Goal: Task Accomplishment & Management: Complete application form

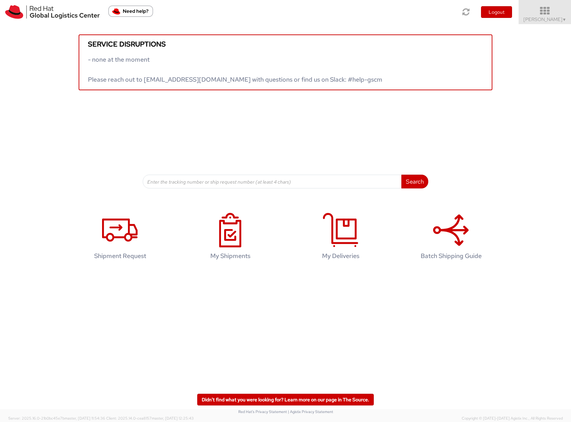
click at [540, 19] on span "Sona Mala ▼" at bounding box center [544, 19] width 43 height 6
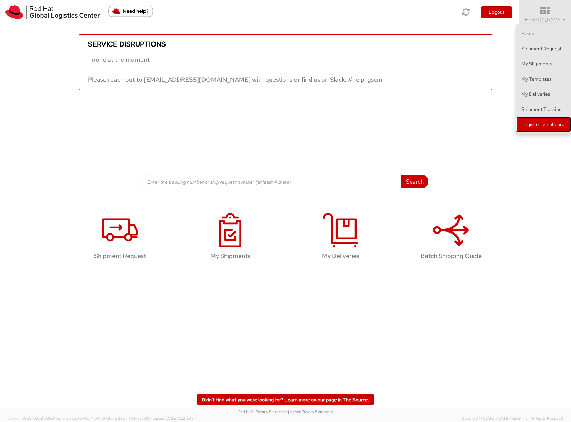
click at [536, 125] on link "Logistics Dashboard" at bounding box center [543, 124] width 55 height 15
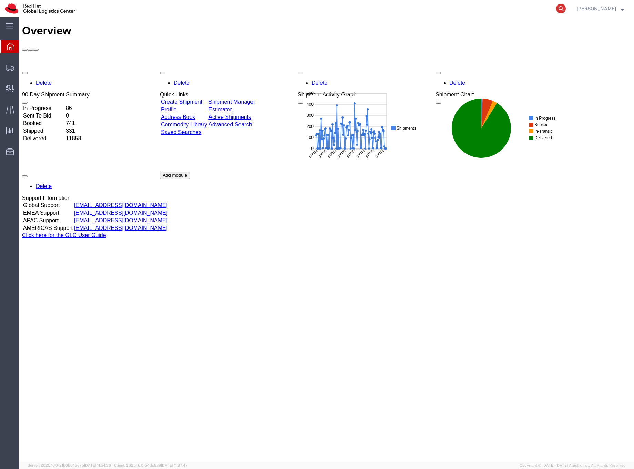
click at [566, 9] on icon at bounding box center [561, 9] width 10 height 10
type input "392115195854"
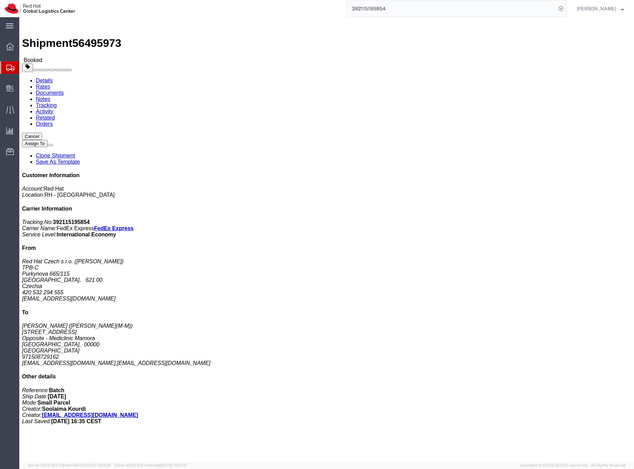
click button "Cancel"
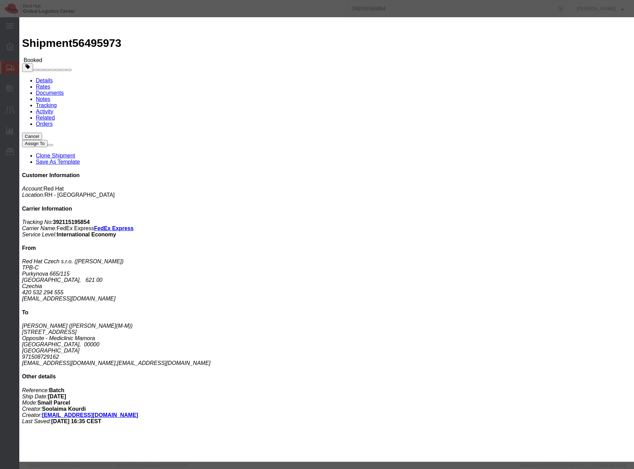
click button "Yes"
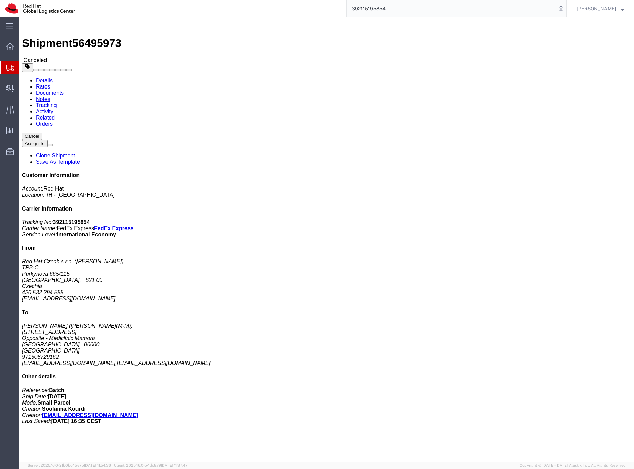
click div
click button "Assign To"
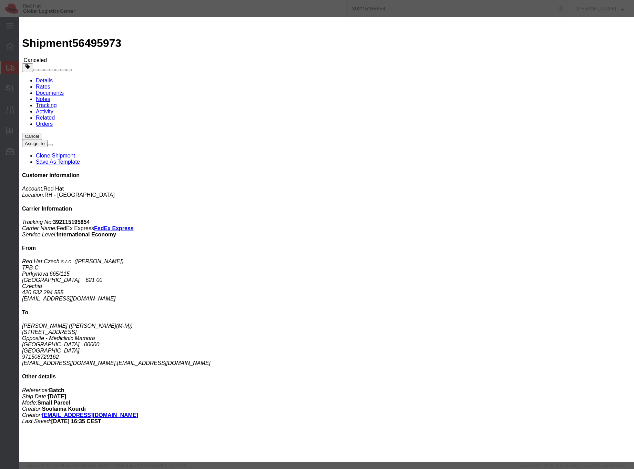
select select
click icon "button"
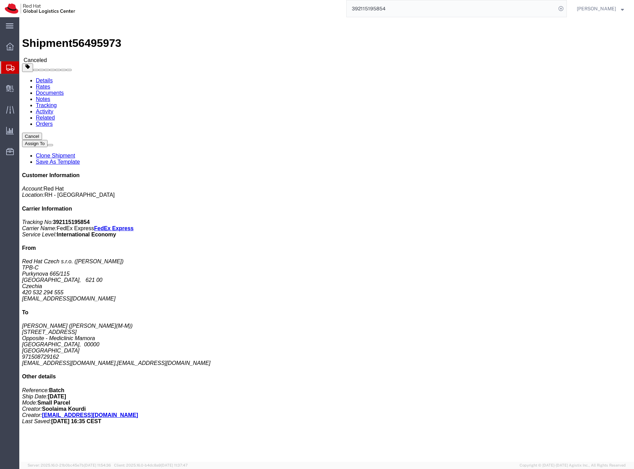
click link "Clone Shipment"
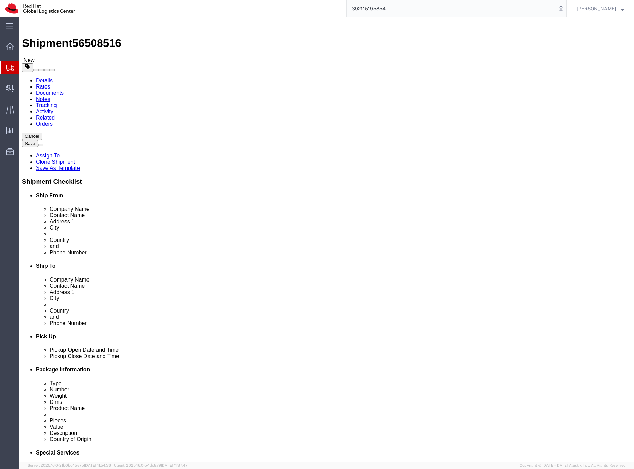
select select "38037"
select select
click div "Aug 15 2025 10:41 AM"
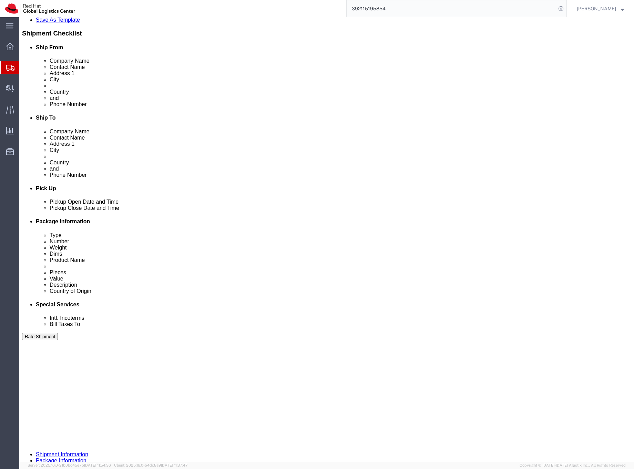
click button "Apply"
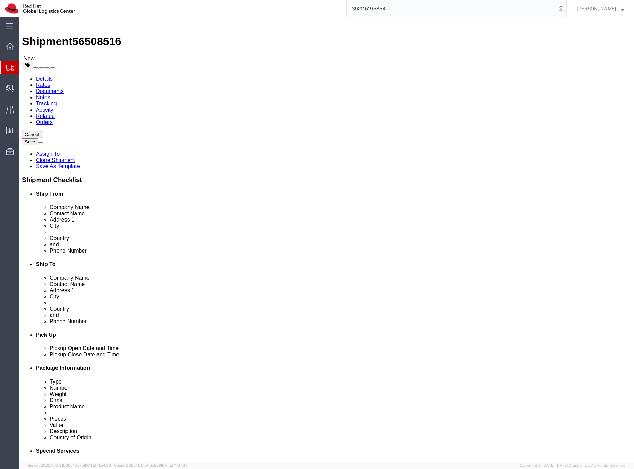
scroll to position [0, 0]
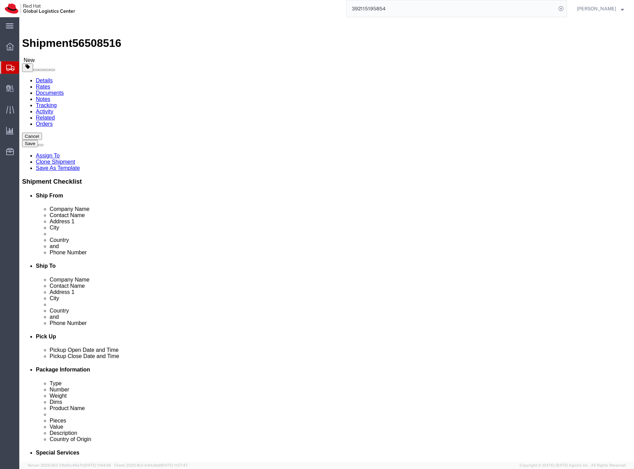
click icon
click dd "32.50 EUR"
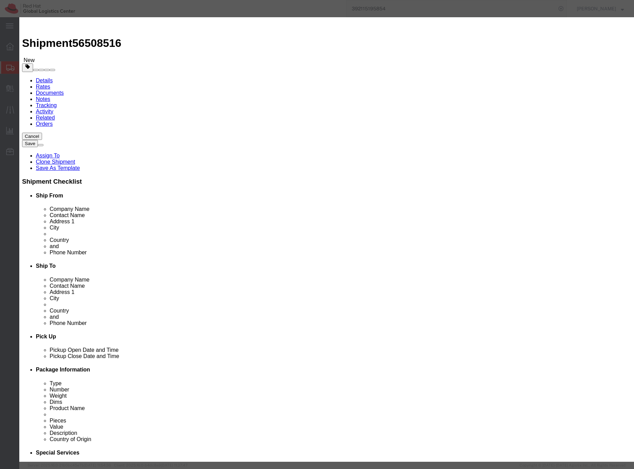
click button "Save & Close"
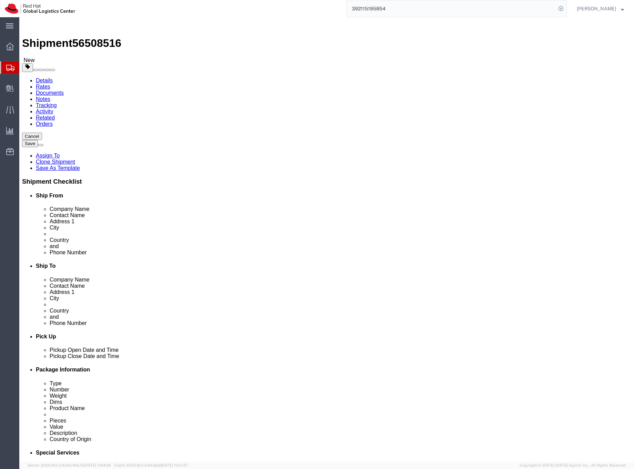
click icon
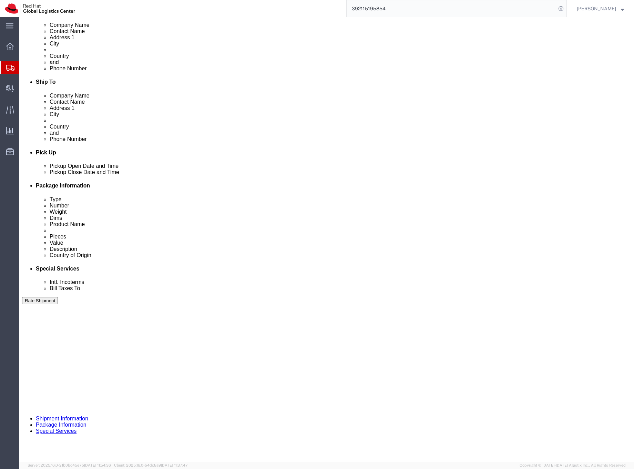
scroll to position [185, 0]
click button "Save"
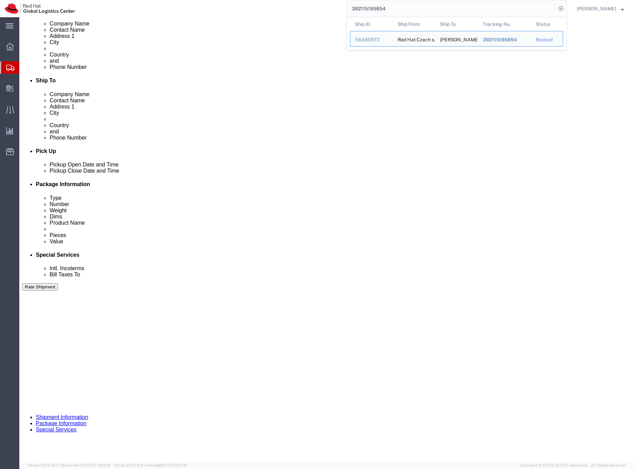
click at [385, 7] on input "392115195854" at bounding box center [451, 8] width 209 height 17
paste input "1079405742"
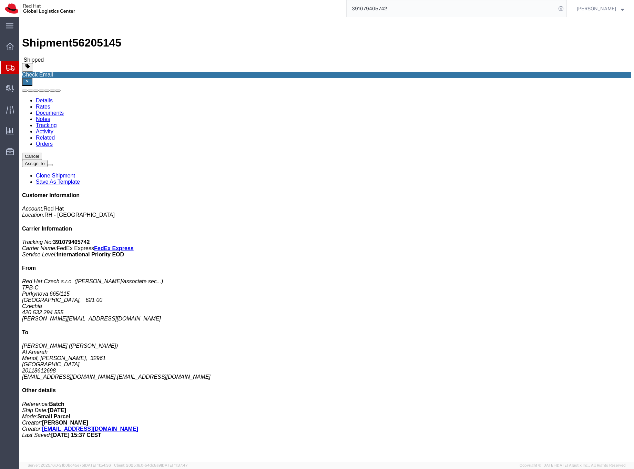
scroll to position [1, 0]
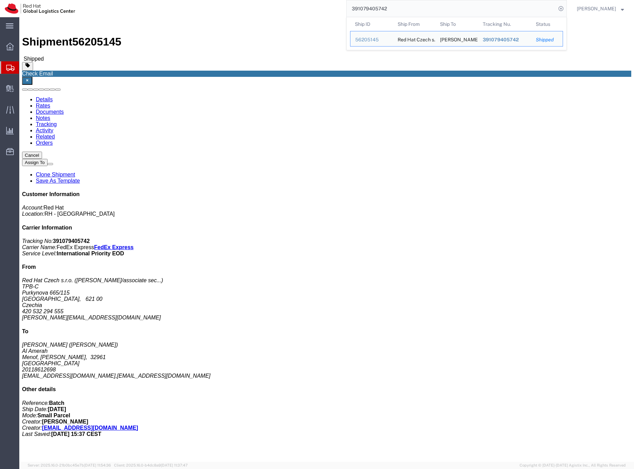
drag, startPoint x: 404, startPoint y: 10, endPoint x: 349, endPoint y: 9, distance: 55.1
click at [349, 9] on div "391079405742 Ship ID Ship From Ship To Tracking Nu. Status Ship ID 56205145 Shi…" at bounding box center [323, 8] width 487 height 17
paste input "56397721"
type input "56397721"
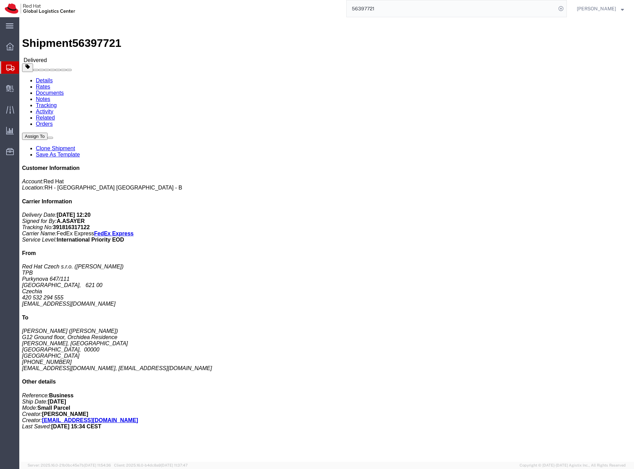
click at [9, 67] on icon at bounding box center [10, 68] width 8 height 6
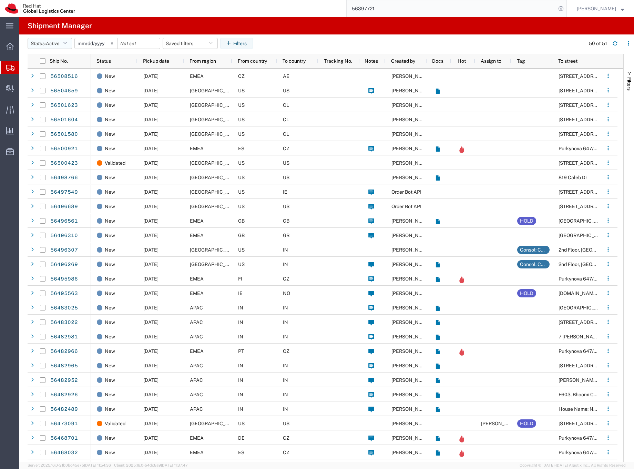
click at [65, 43] on icon "button" at bounding box center [65, 43] width 4 height 5
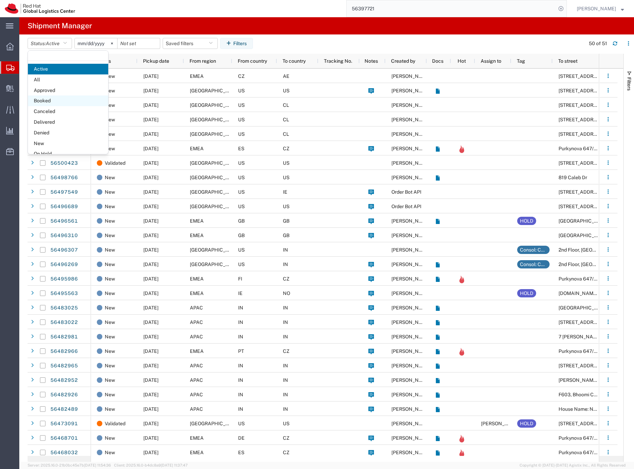
click at [53, 98] on span "Booked" at bounding box center [68, 100] width 80 height 11
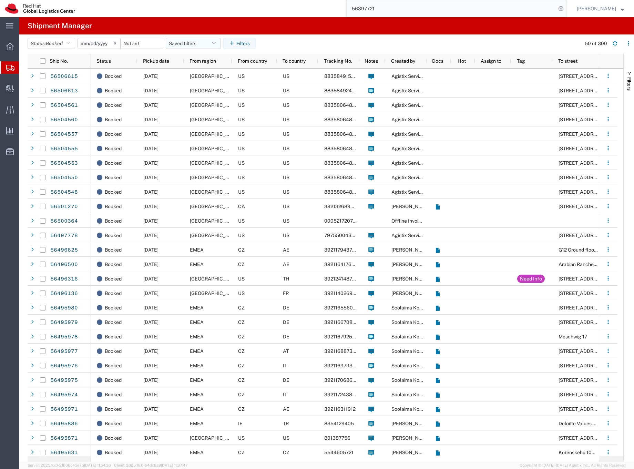
click at [194, 43] on button "Saved filters" at bounding box center [193, 43] width 55 height 11
click at [193, 44] on button "Saved filters" at bounding box center [193, 43] width 55 height 11
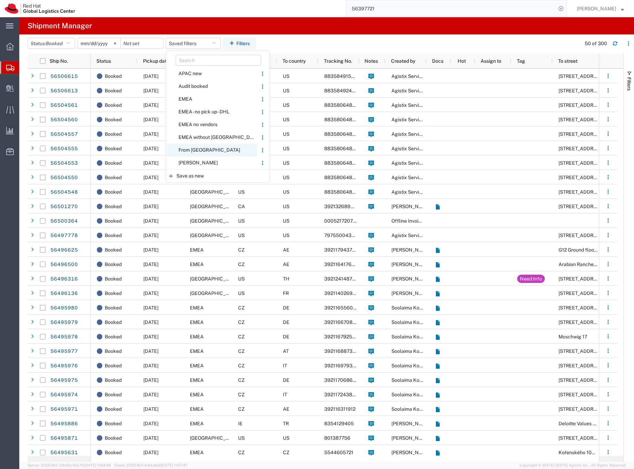
click at [194, 149] on span "From CZ" at bounding box center [212, 150] width 90 height 13
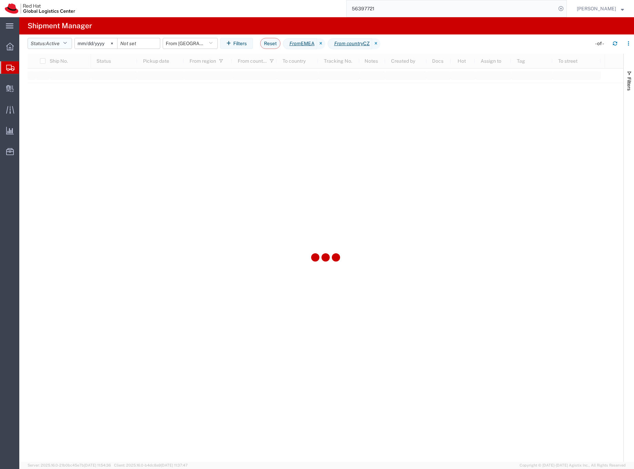
click at [57, 43] on span "Active" at bounding box center [53, 44] width 14 height 6
click at [48, 100] on span "Booked" at bounding box center [68, 100] width 80 height 11
click at [98, 40] on input "2020-05-05" at bounding box center [99, 43] width 42 height 10
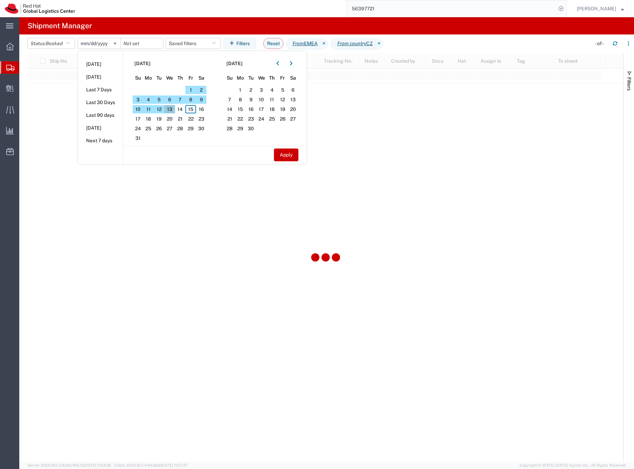
click at [172, 108] on span "13" at bounding box center [169, 109] width 11 height 8
click at [287, 154] on button "Apply" at bounding box center [286, 155] width 24 height 13
type input "2025-08-13"
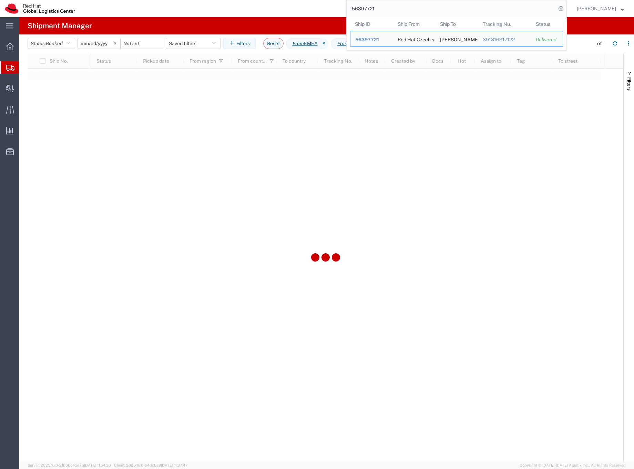
drag, startPoint x: 398, startPoint y: 8, endPoint x: 362, endPoint y: 10, distance: 35.5
click at [362, 10] on input "56397721" at bounding box center [451, 8] width 209 height 17
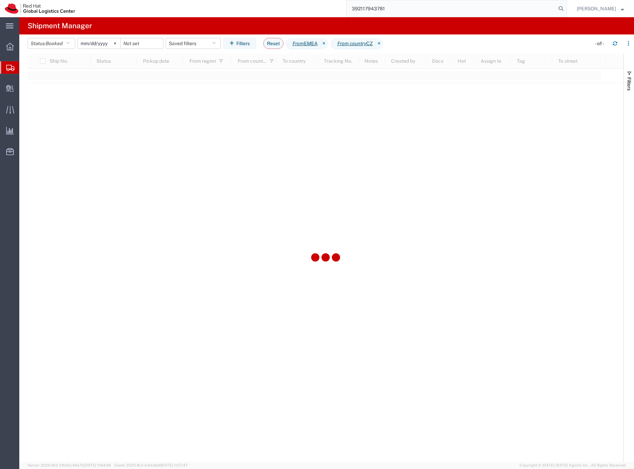
type input "392117943781"
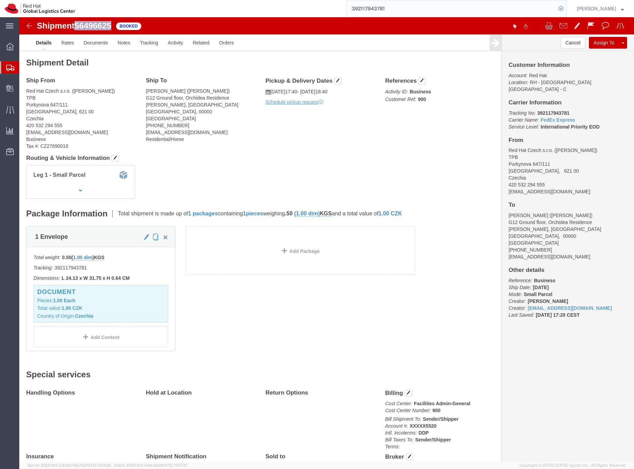
click b "392117943781"
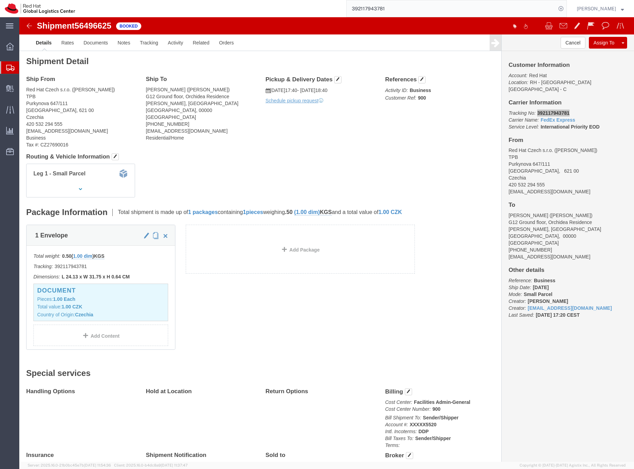
click at [5, 68] on div at bounding box center [9, 67] width 19 height 12
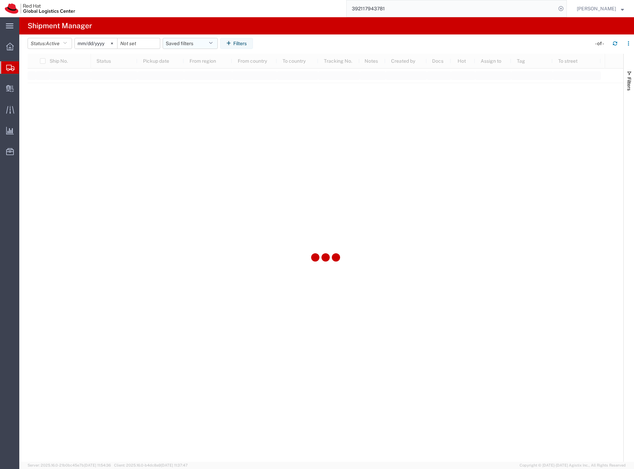
click at [176, 44] on button "Saved filters" at bounding box center [190, 43] width 55 height 11
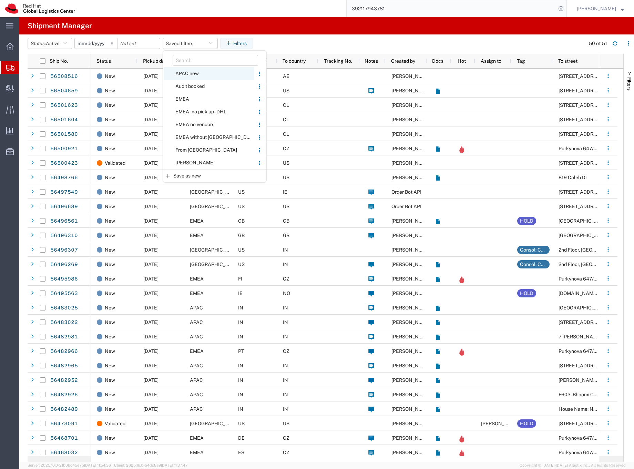
click at [190, 72] on span "APAC new" at bounding box center [209, 73] width 90 height 13
type input "2023-09-24"
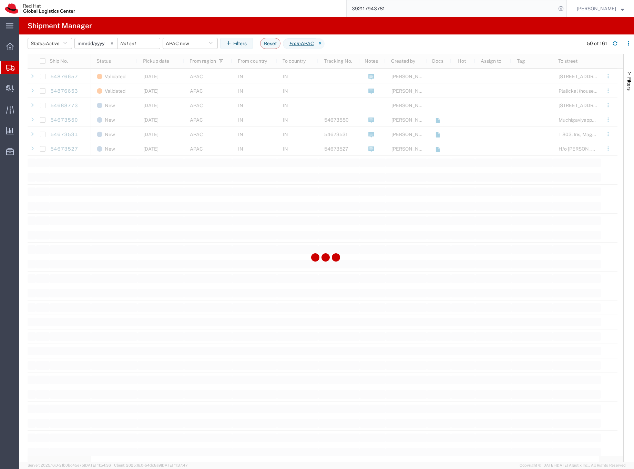
scroll to position [297, 0]
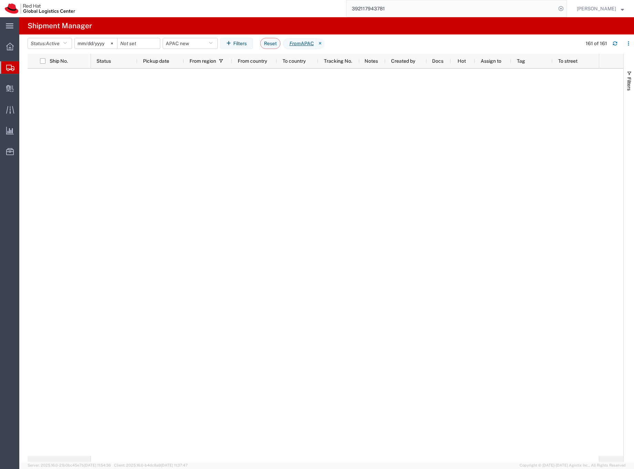
scroll to position [1255, 0]
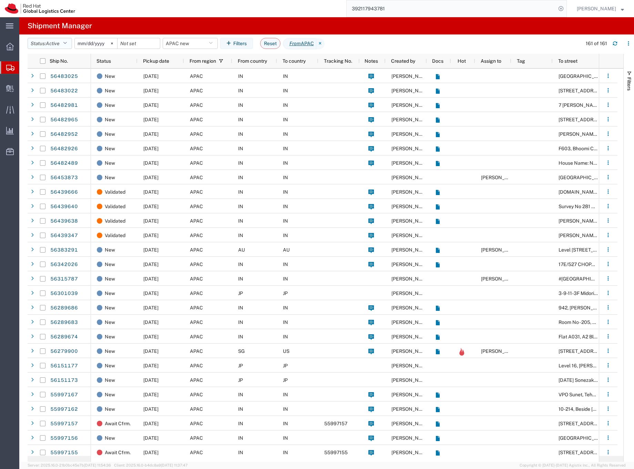
click at [66, 42] on icon "button" at bounding box center [65, 43] width 4 height 5
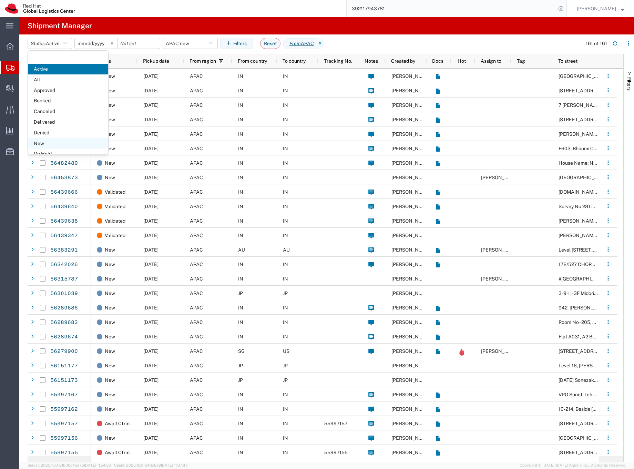
click at [47, 142] on span "New" at bounding box center [68, 143] width 80 height 11
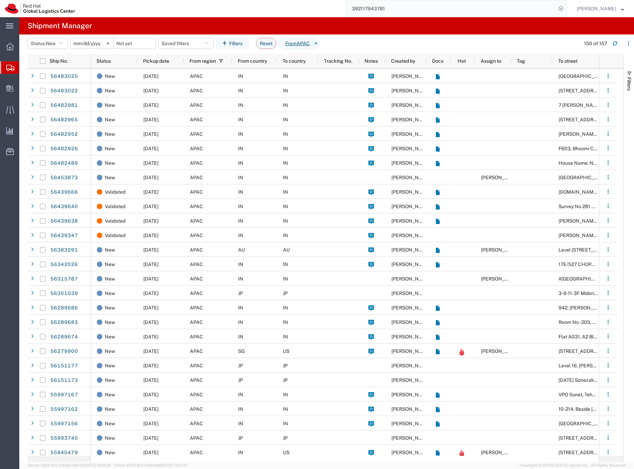
click at [390, 11] on input "392117943781" at bounding box center [451, 8] width 209 height 17
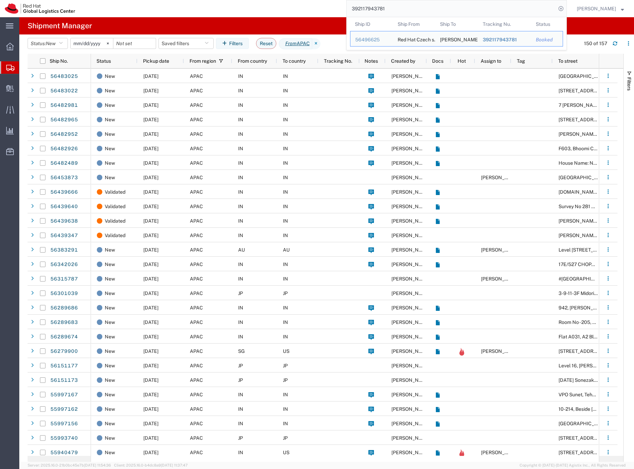
click at [390, 11] on input "392117943781" at bounding box center [451, 8] width 209 height 17
paste input "56467847"
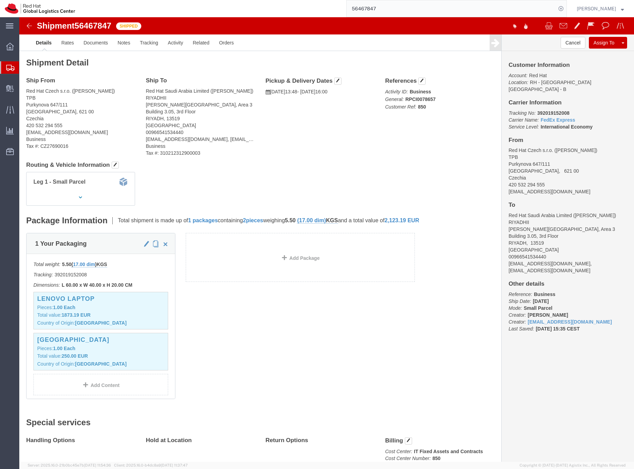
click b "392019152008"
copy b "392019152008"
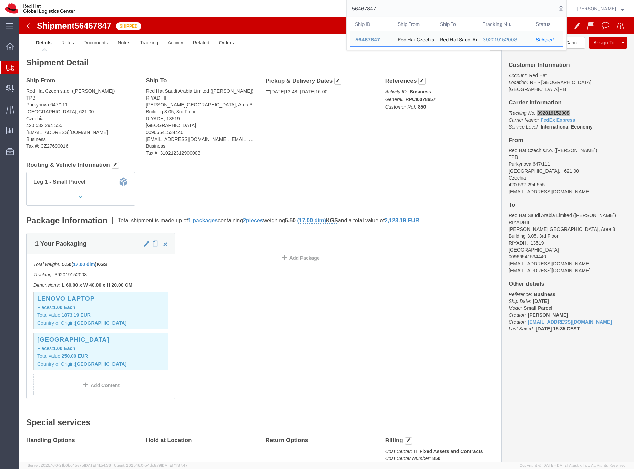
click at [378, 8] on input "56467847" at bounding box center [451, 8] width 209 height 17
paste input "390552318442"
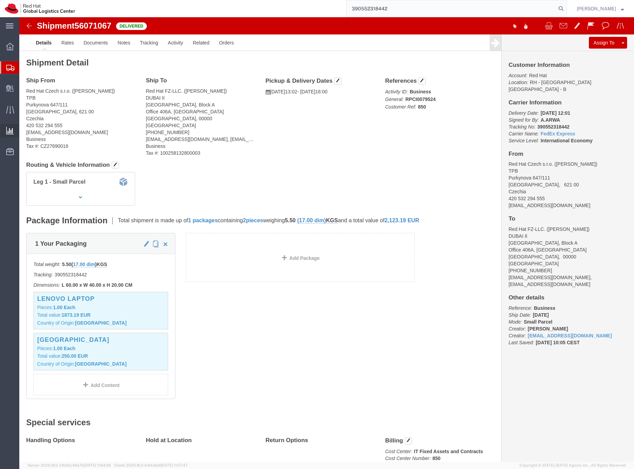
scroll to position [0, 108]
type input "390552318442"
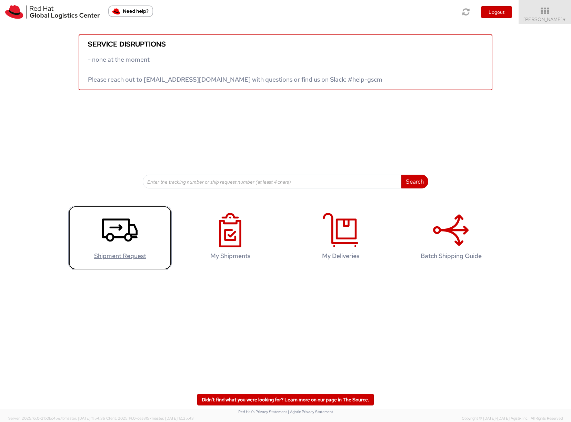
click at [114, 239] on icon at bounding box center [119, 230] width 35 height 34
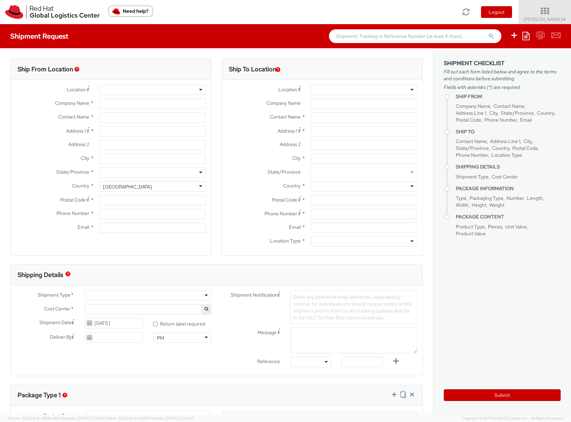
select select "901"
select select
click at [316, 90] on div at bounding box center [363, 90] width 106 height 10
type input "d"
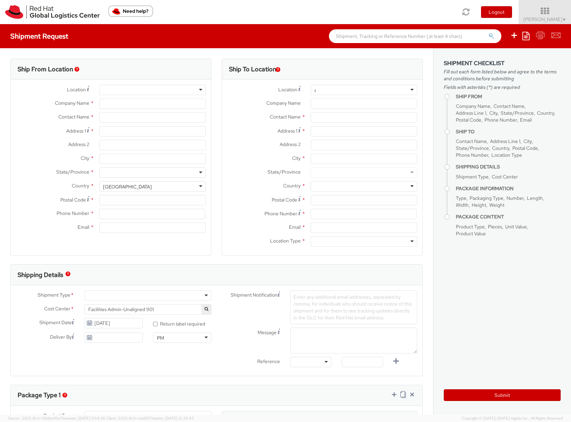
type input "Red Hat Czech s.r.o."
type input "[PERSON_NAME]"
type input "Purkynova 665/115"
type input "[GEOGRAPHIC_DATA]"
type input "621 00"
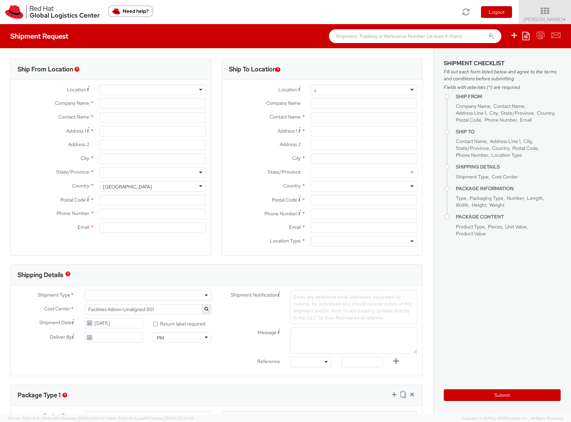
type input "420532294446"
type input "[EMAIL_ADDRESS][DOMAIN_NAME]"
select select "CM"
select select "KGS"
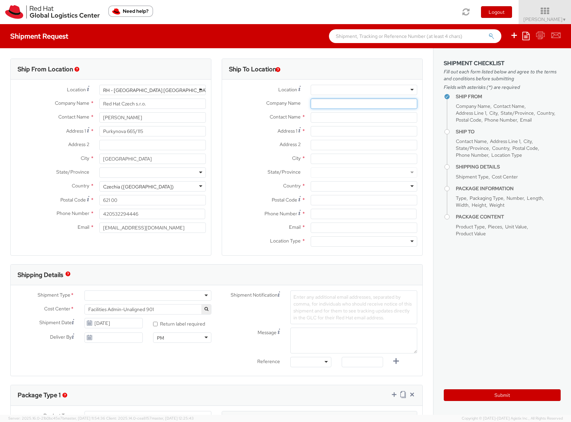
click at [321, 101] on input "Company Name *" at bounding box center [363, 104] width 106 height 10
click at [326, 89] on div at bounding box center [363, 90] width 106 height 10
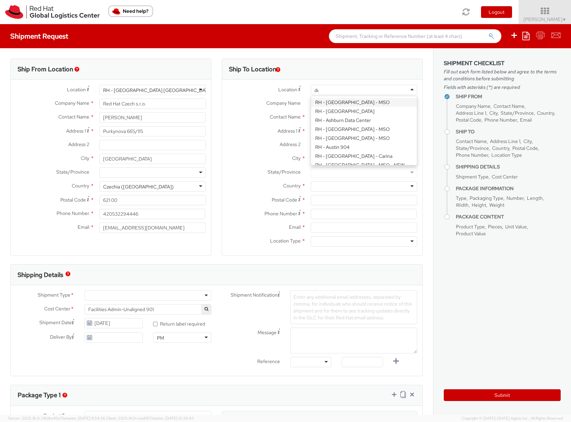
scroll to position [80, 0]
type input "dub"
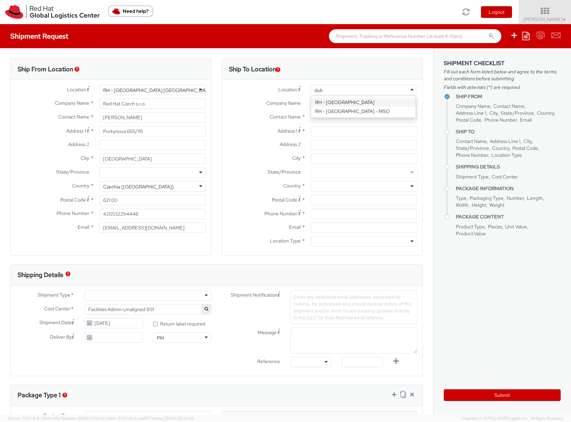
scroll to position [0, 0]
type input "Red Hat FZ-LLC."
type input "[GEOGRAPHIC_DATA], Block A"
type input "Office 406A, [GEOGRAPHIC_DATA]"
type input "[GEOGRAPHIC_DATA]"
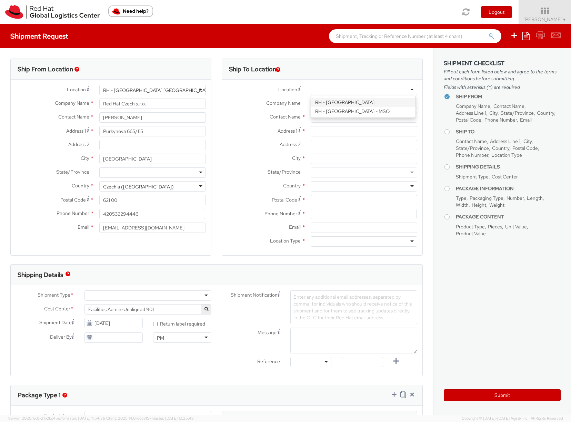
type input "971 4 4494 100"
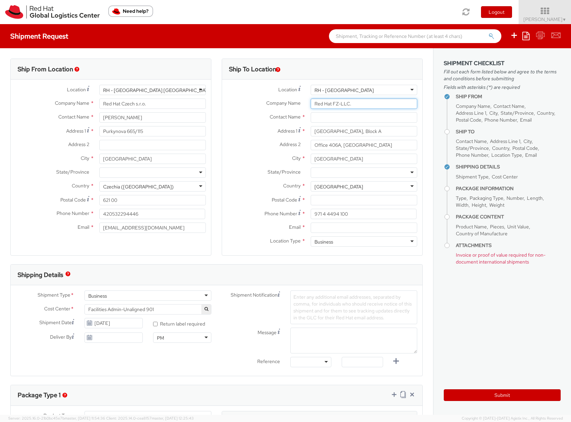
drag, startPoint x: 357, startPoint y: 104, endPoint x: 302, endPoint y: 103, distance: 54.8
click at [305, 103] on div "Red Hat FZ-LLC." at bounding box center [363, 104] width 117 height 10
drag, startPoint x: 389, startPoint y: 131, endPoint x: 302, endPoint y: 133, distance: 86.8
click at [305, 133] on div "[GEOGRAPHIC_DATA], Block A" at bounding box center [363, 131] width 117 height 10
drag, startPoint x: 399, startPoint y: 143, endPoint x: 303, endPoint y: 145, distance: 95.5
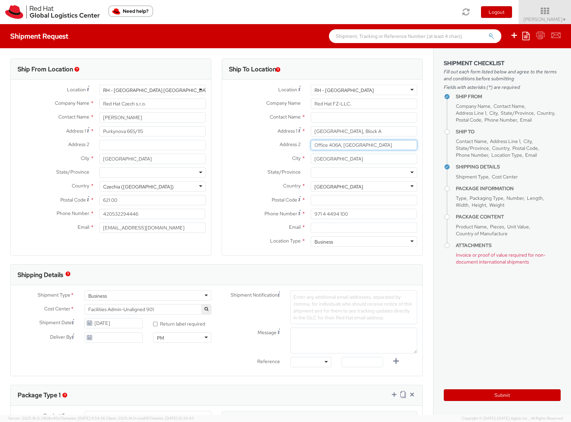
click at [305, 145] on div "Office 406A, [GEOGRAPHIC_DATA]" at bounding box center [363, 145] width 117 height 10
drag, startPoint x: 379, startPoint y: 135, endPoint x: 308, endPoint y: 128, distance: 71.7
click at [310, 128] on input "[GEOGRAPHIC_DATA], Block A" at bounding box center [363, 131] width 106 height 10
